Goal: Navigation & Orientation: Find specific page/section

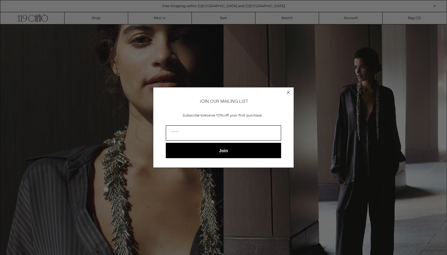
click at [288, 91] on icon "Close dialog" at bounding box center [288, 92] width 3 height 3
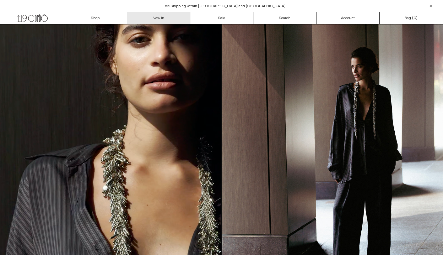
click at [156, 18] on link "New In" at bounding box center [158, 18] width 63 height 12
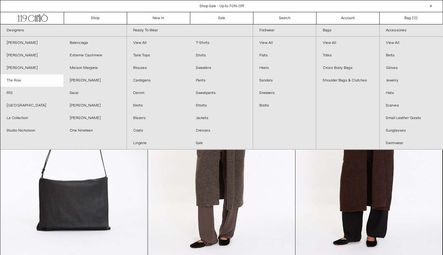
click at [19, 80] on link "The Row" at bounding box center [31, 80] width 63 height 13
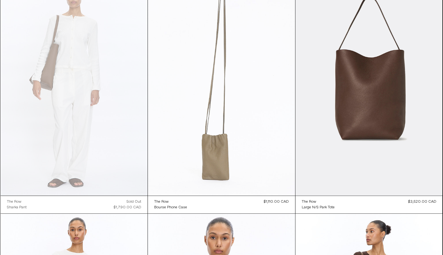
scroll to position [1569, 0]
